Goal: Task Accomplishment & Management: Use online tool/utility

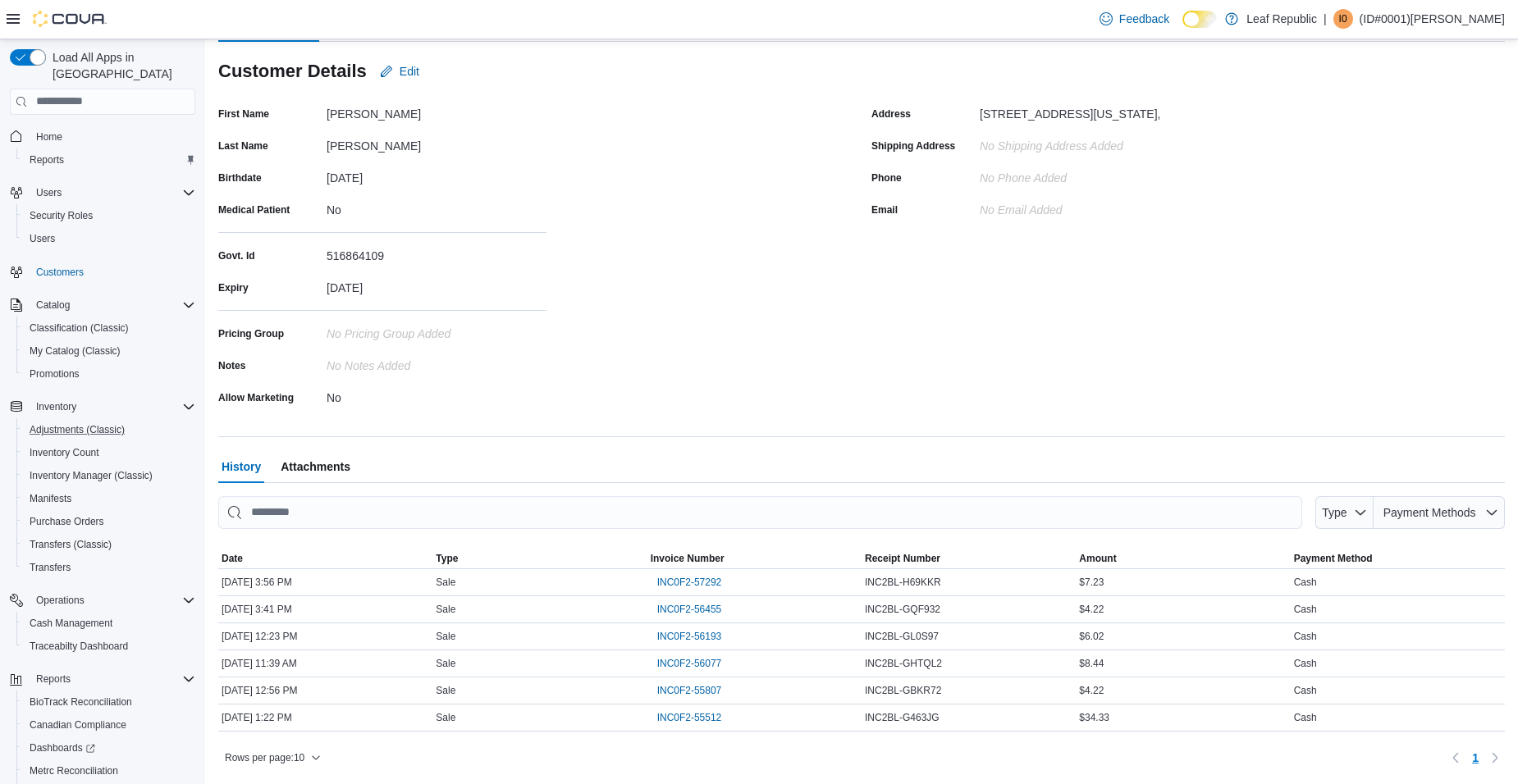
scroll to position [89, 0]
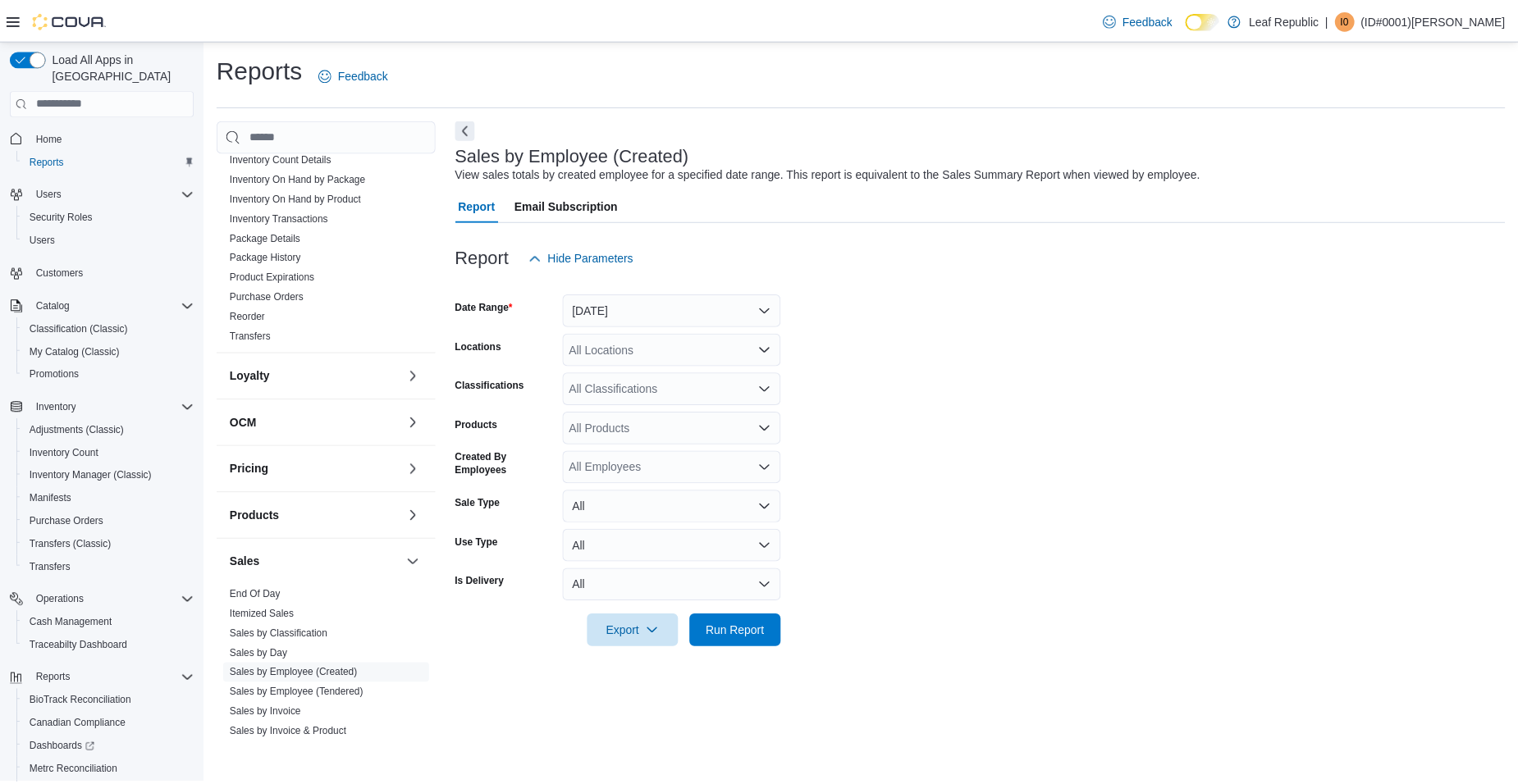
scroll to position [492, 0]
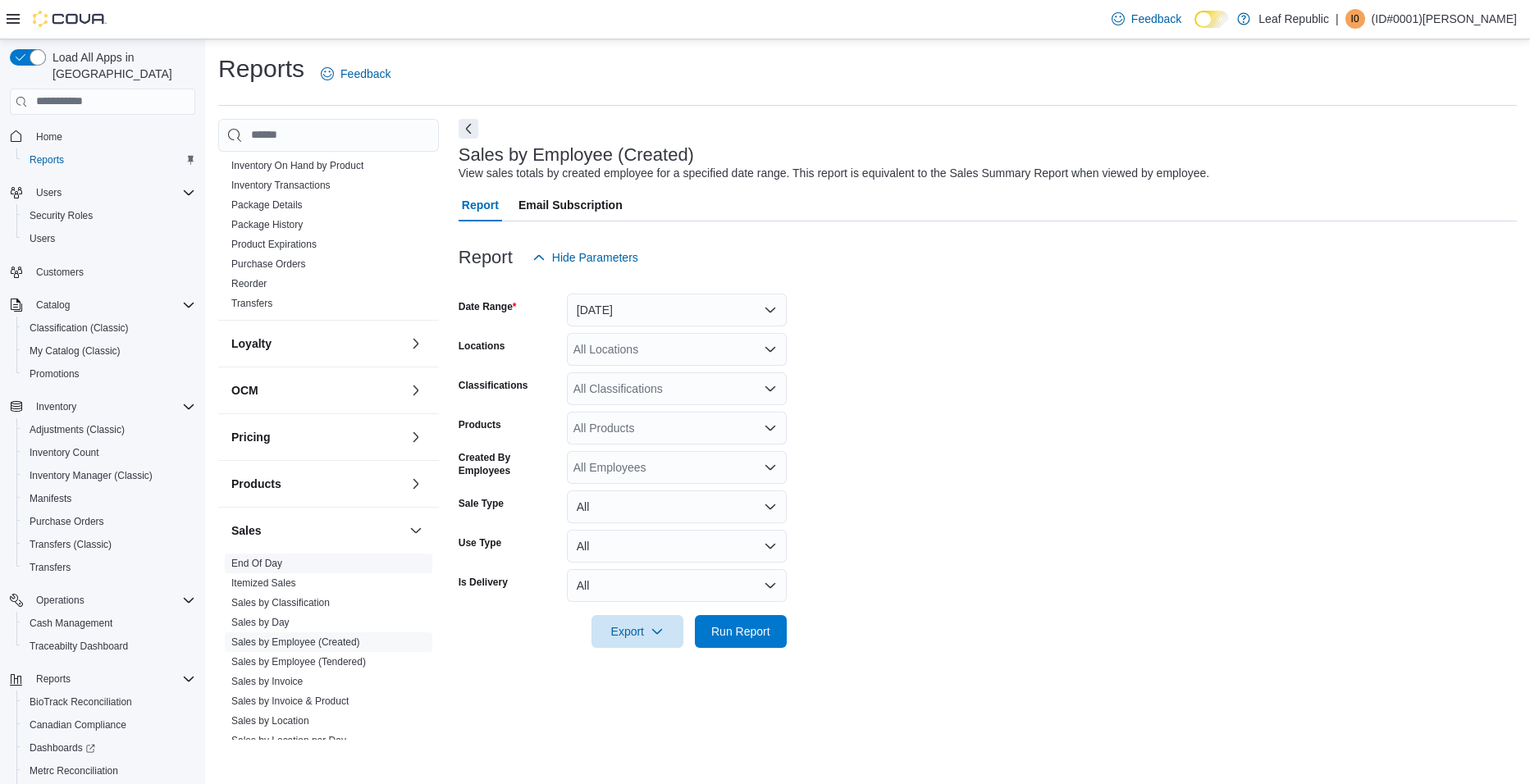
drag, startPoint x: 256, startPoint y: 561, endPoint x: 298, endPoint y: 566, distance: 42.3
click at [256, 561] on link "End Of Day" at bounding box center [256, 563] width 50 height 11
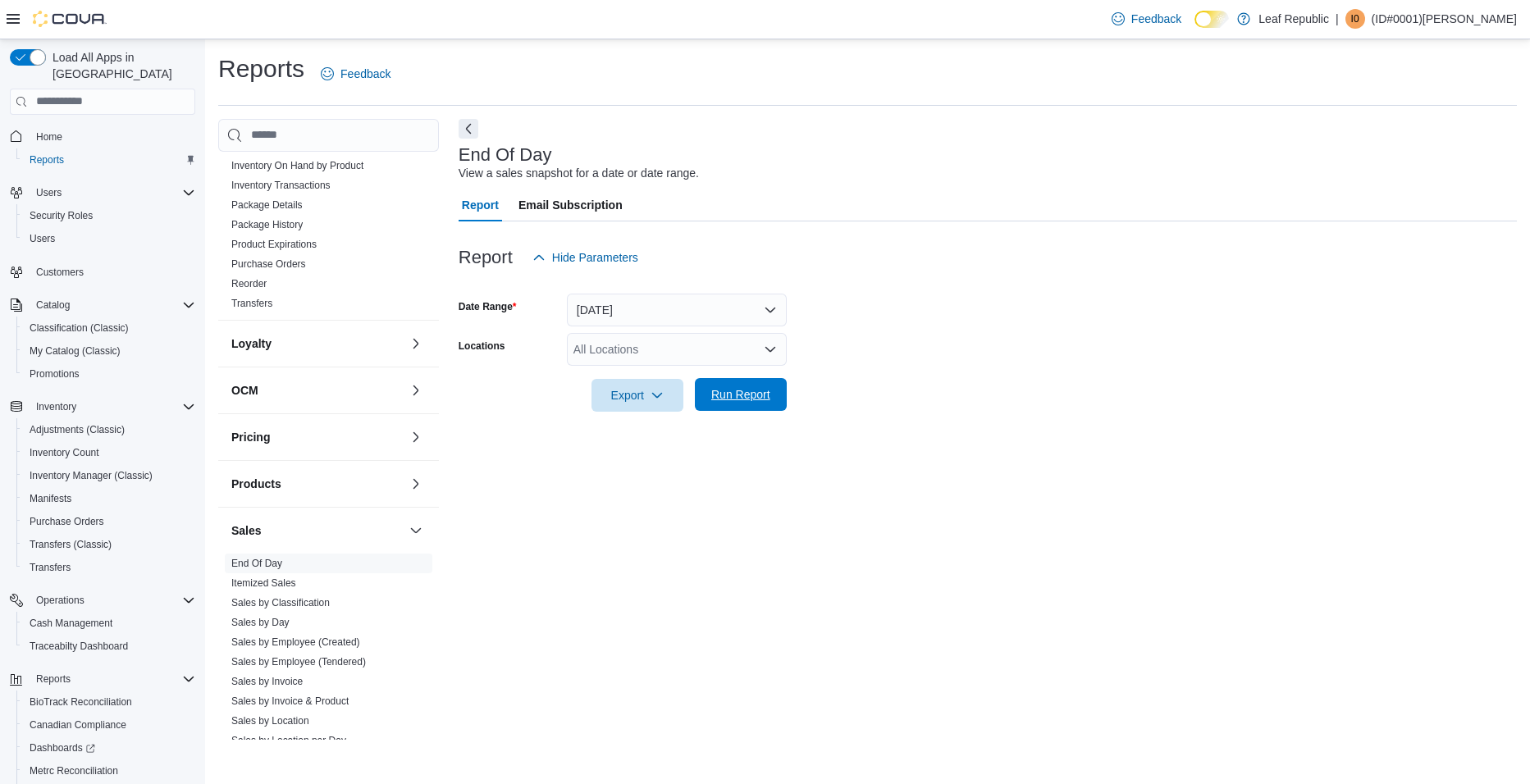
click at [744, 389] on span "Run Report" at bounding box center [741, 394] width 59 height 16
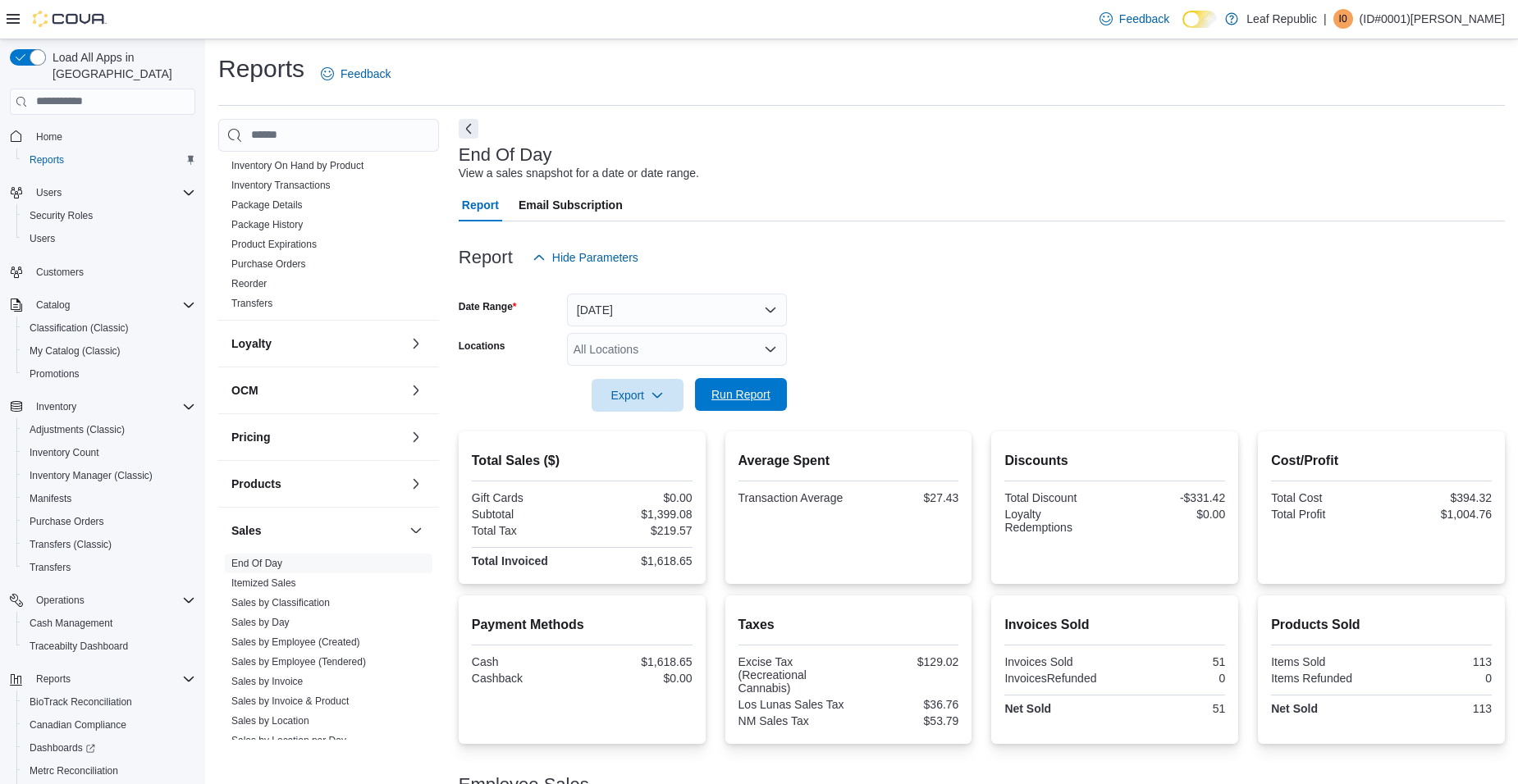
click at [725, 397] on span "Run Report" at bounding box center [741, 394] width 59 height 16
click at [728, 403] on span "Run Report" at bounding box center [741, 395] width 72 height 32
